Goal: Book appointment/travel/reservation

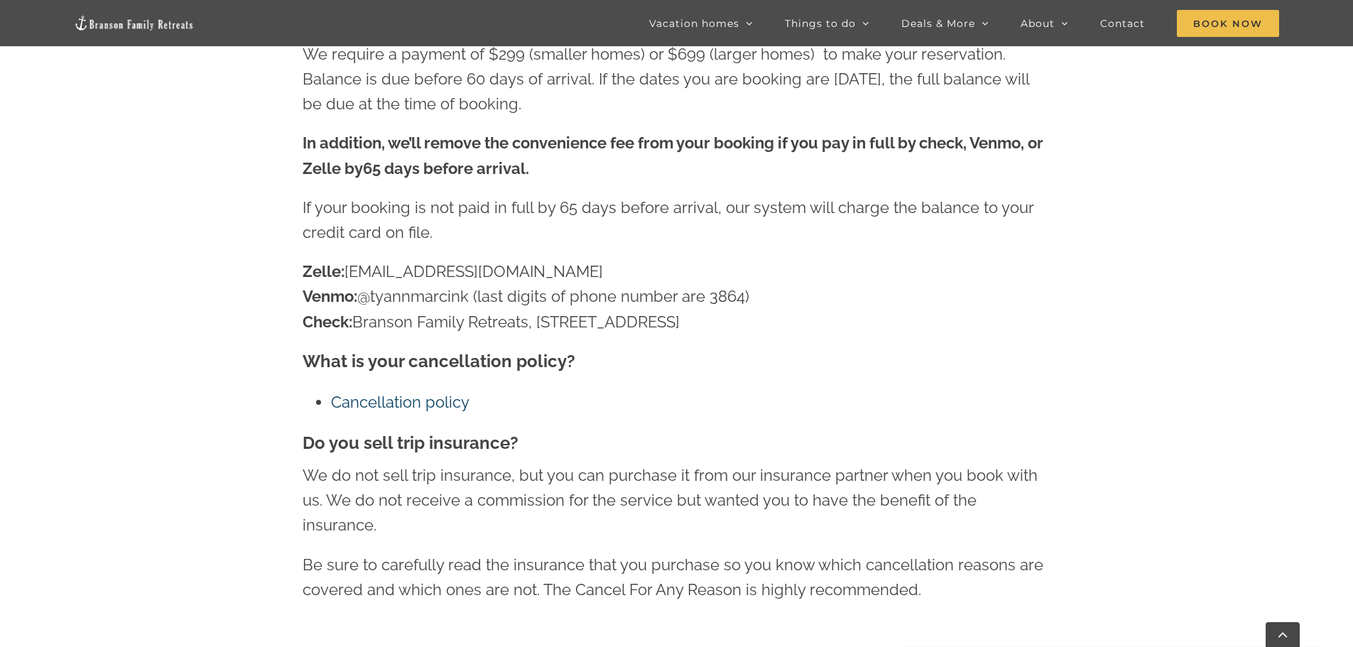
scroll to position [1357, 0]
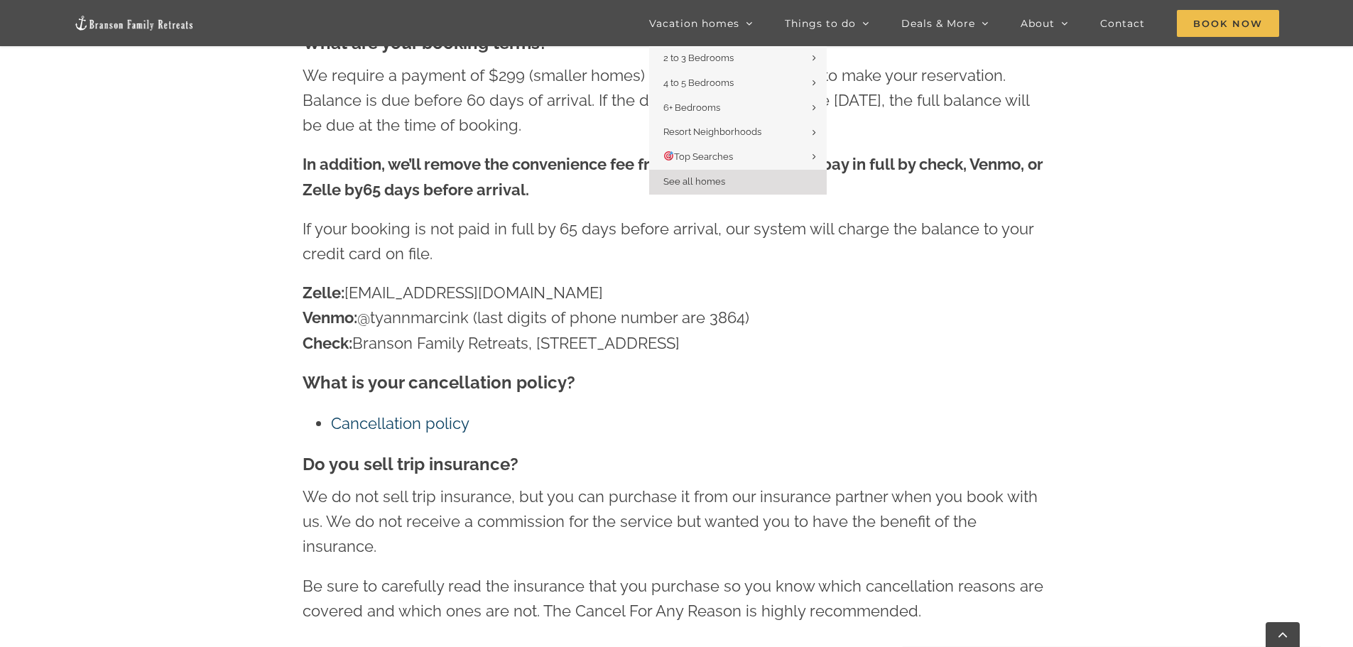
click at [721, 182] on span "See all homes" at bounding box center [694, 181] width 62 height 11
